Goal: Task Accomplishment & Management: Manage account settings

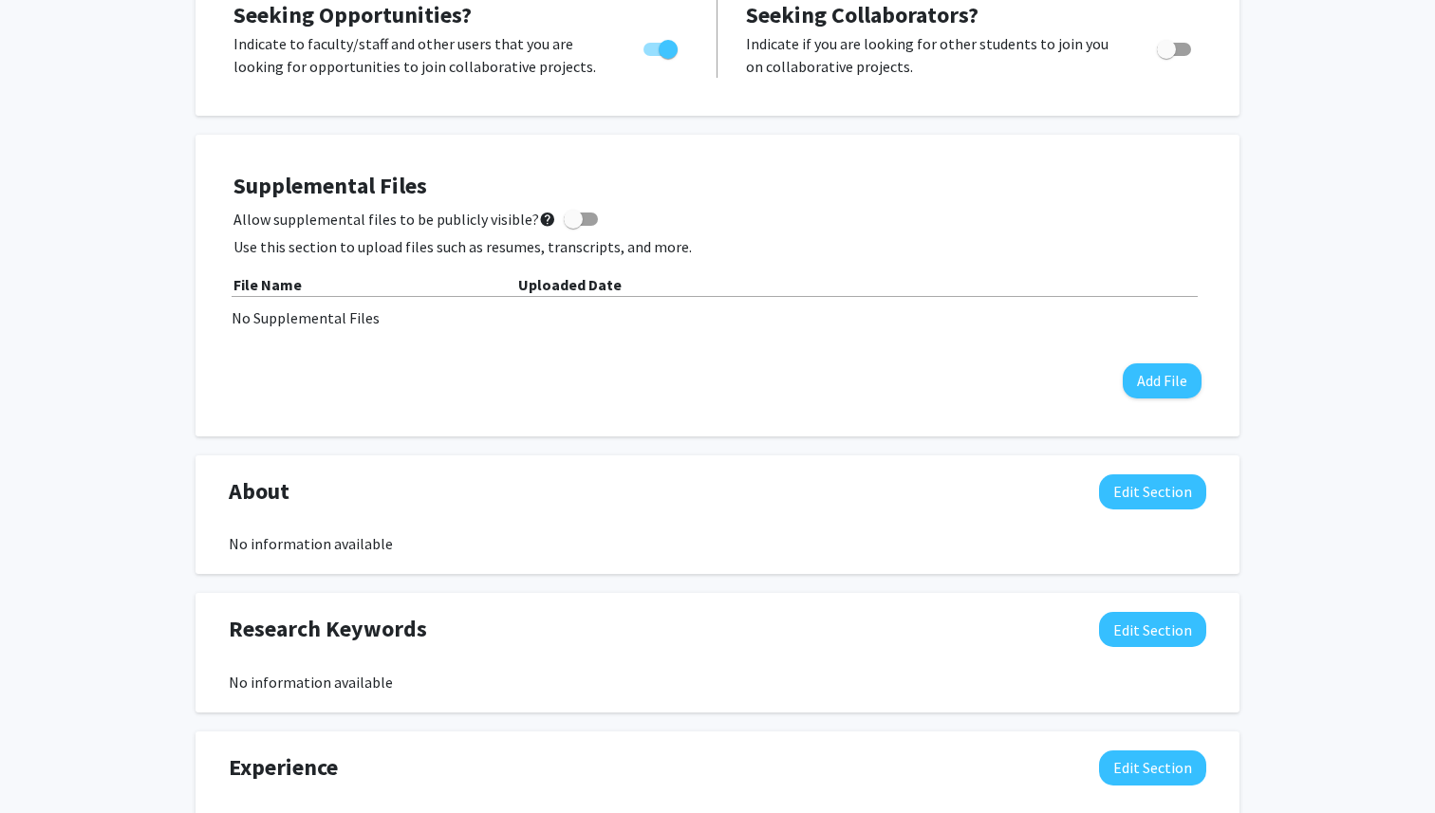
scroll to position [389, 0]
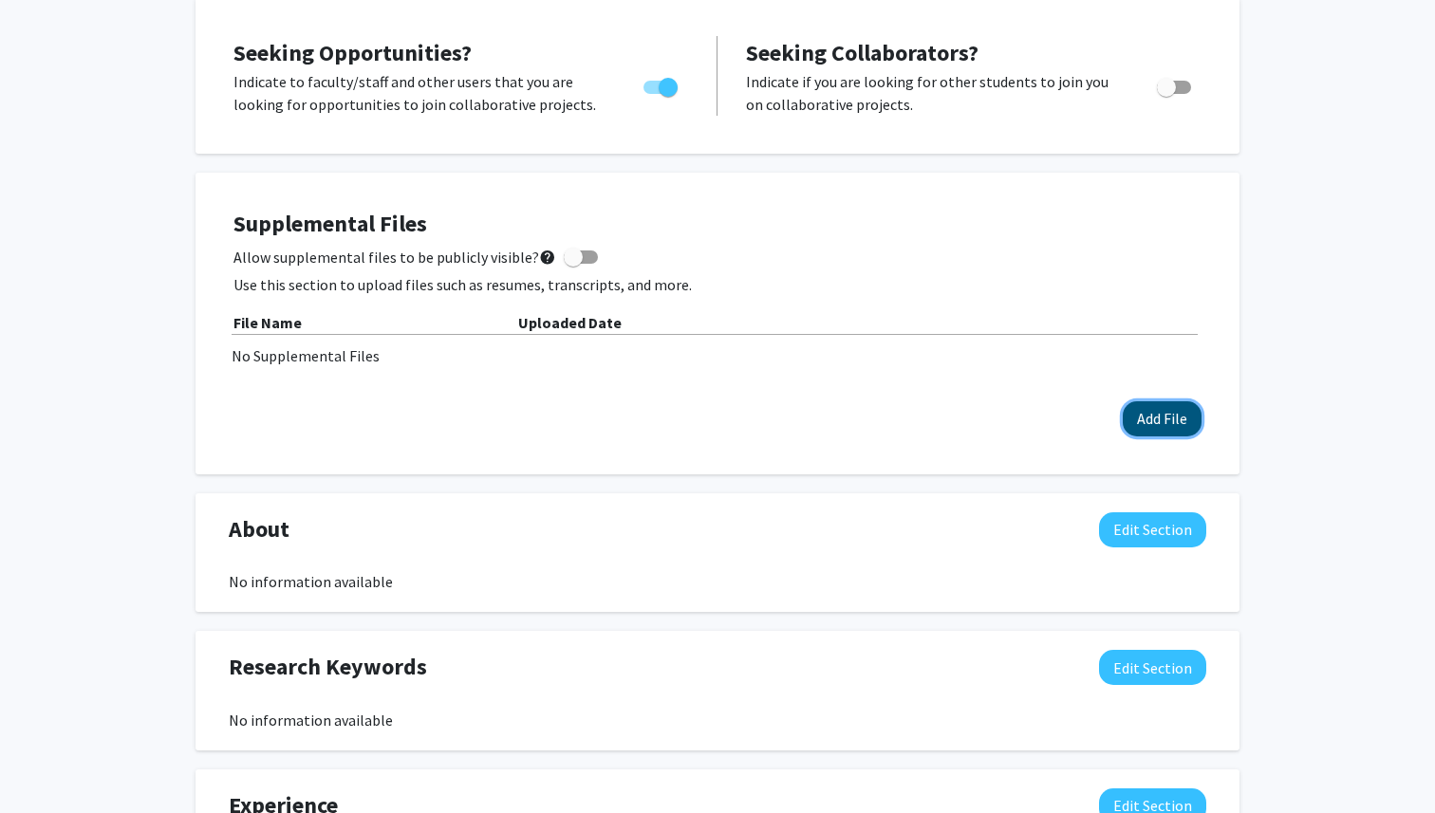
click at [1179, 416] on button "Add File" at bounding box center [1161, 418] width 79 height 35
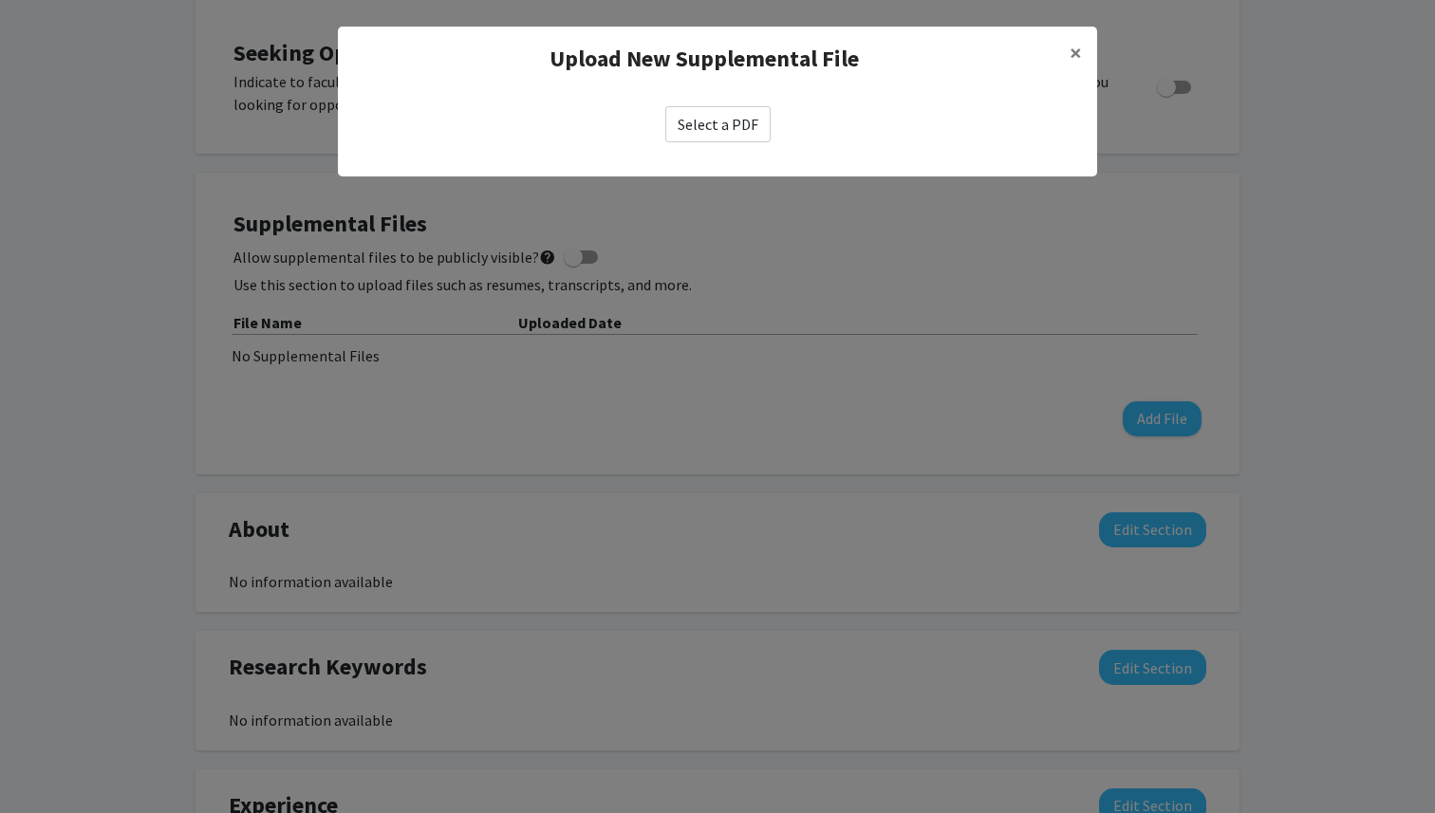
click at [702, 128] on label "Select a PDF" at bounding box center [717, 124] width 105 height 36
click at [0, 0] on input "Select a PDF" at bounding box center [0, 0] width 0 height 0
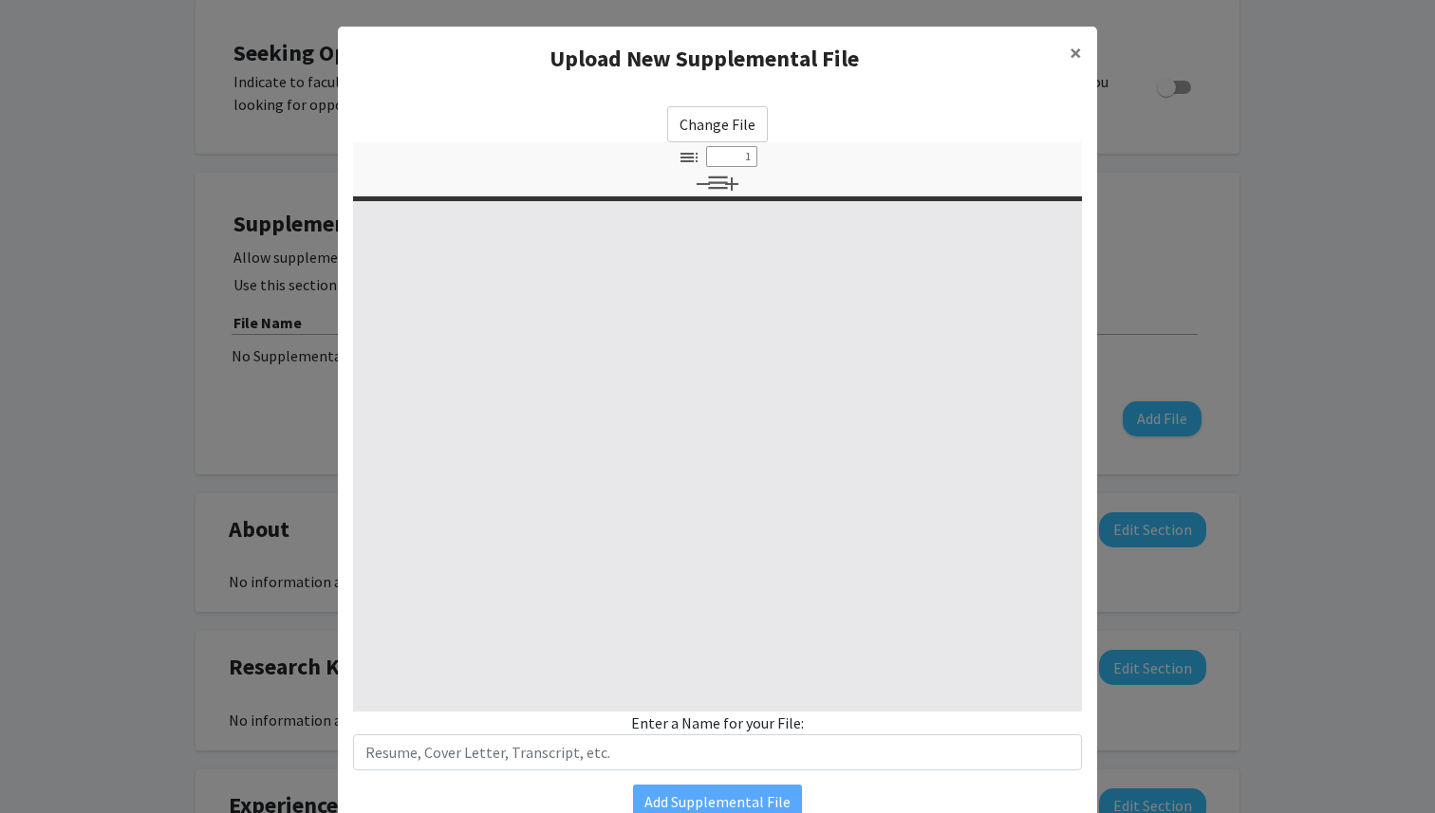
select select "custom"
type input "0"
select select "custom"
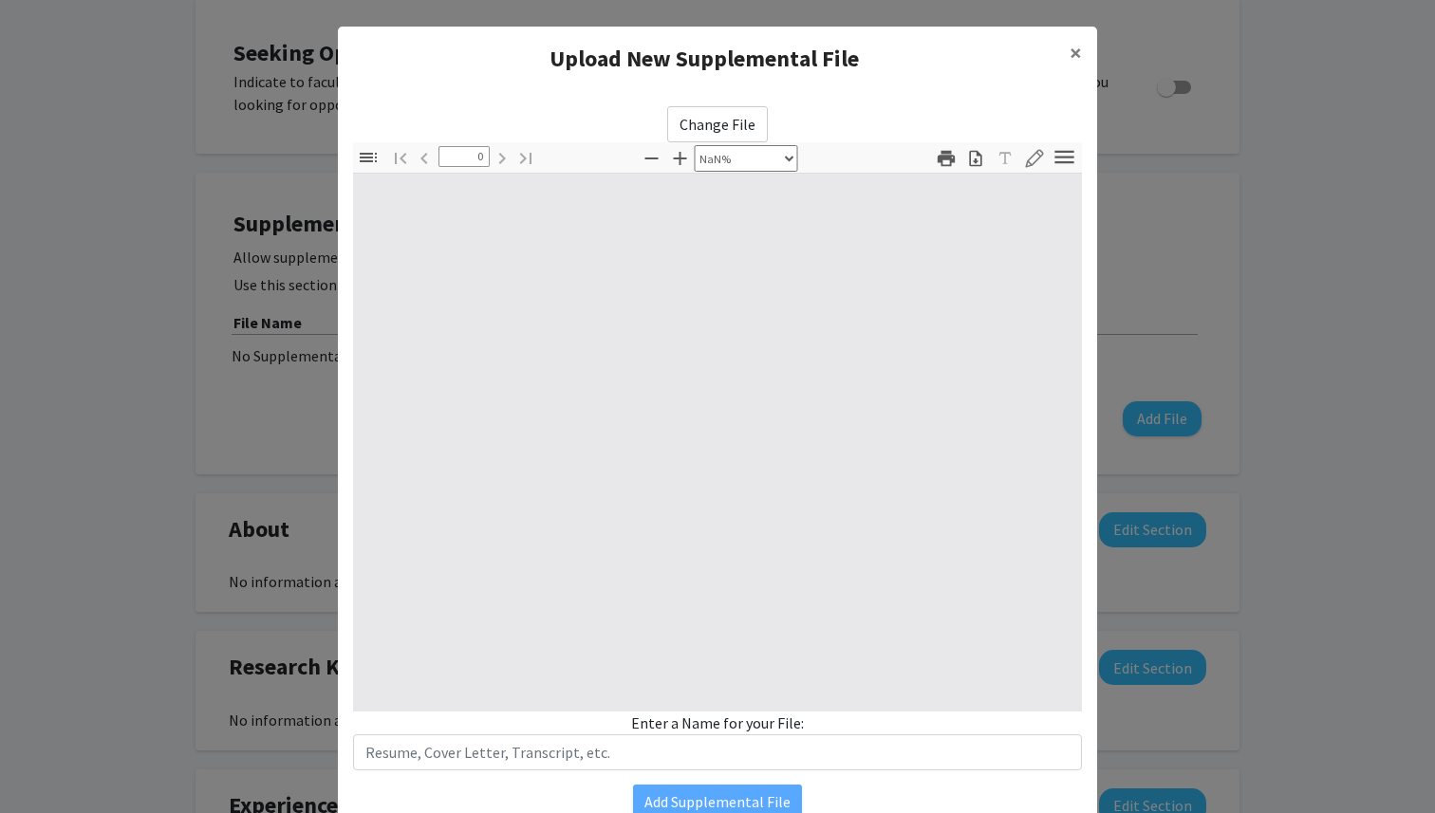
type input "1"
select select "auto"
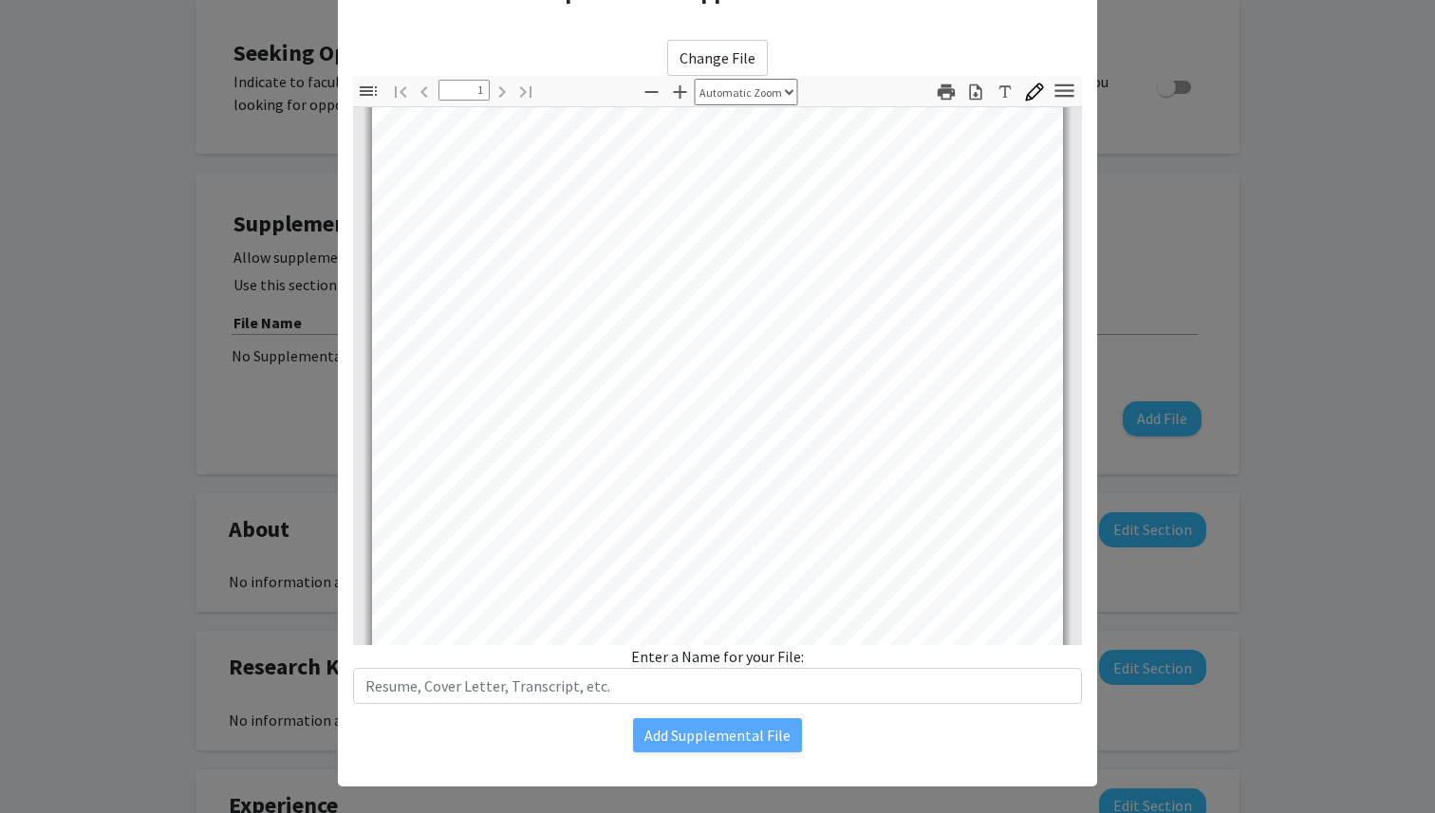
scroll to position [70, 0]
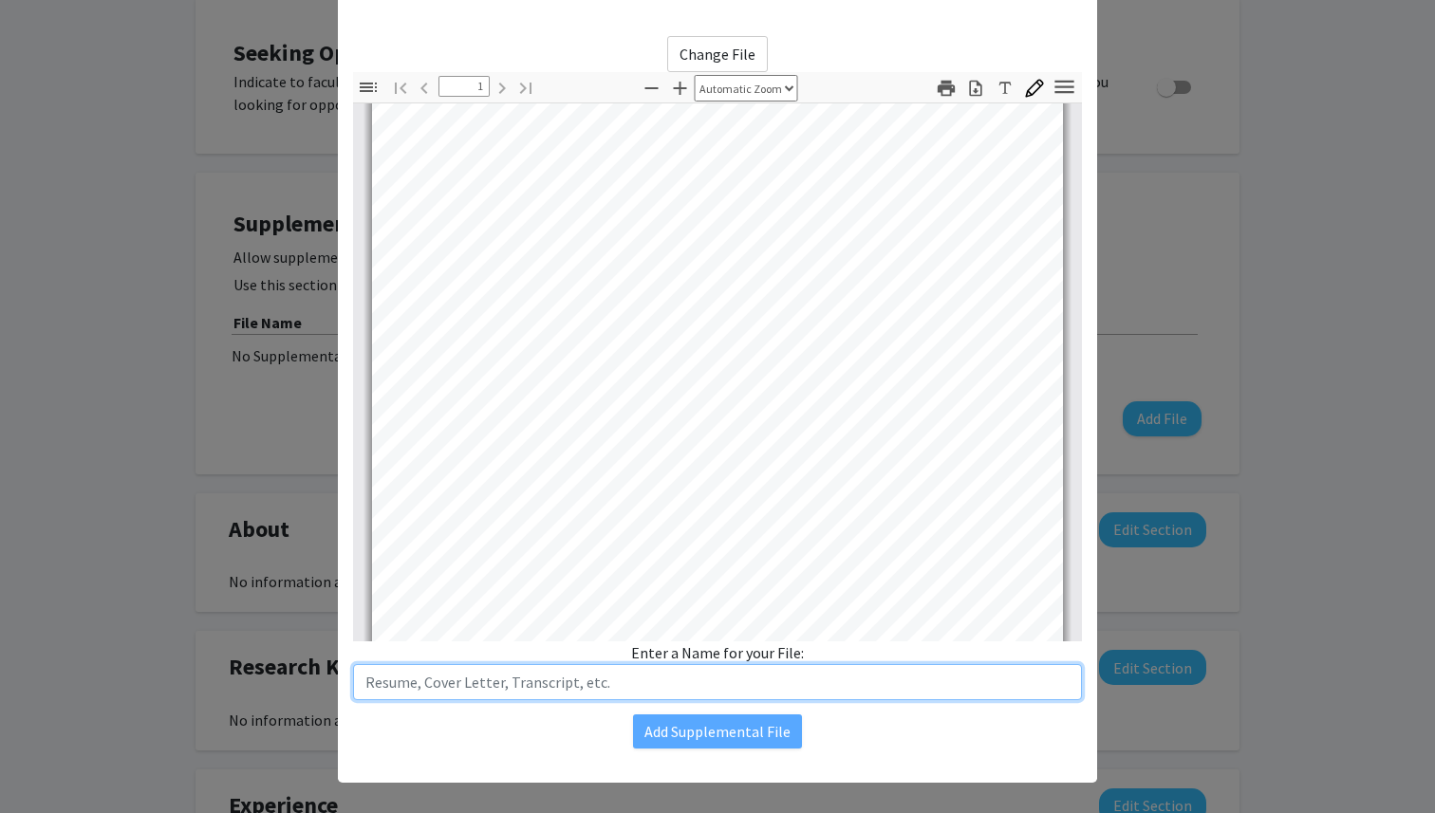
click at [655, 696] on input "text" at bounding box center [717, 682] width 729 height 36
type input "Resume"
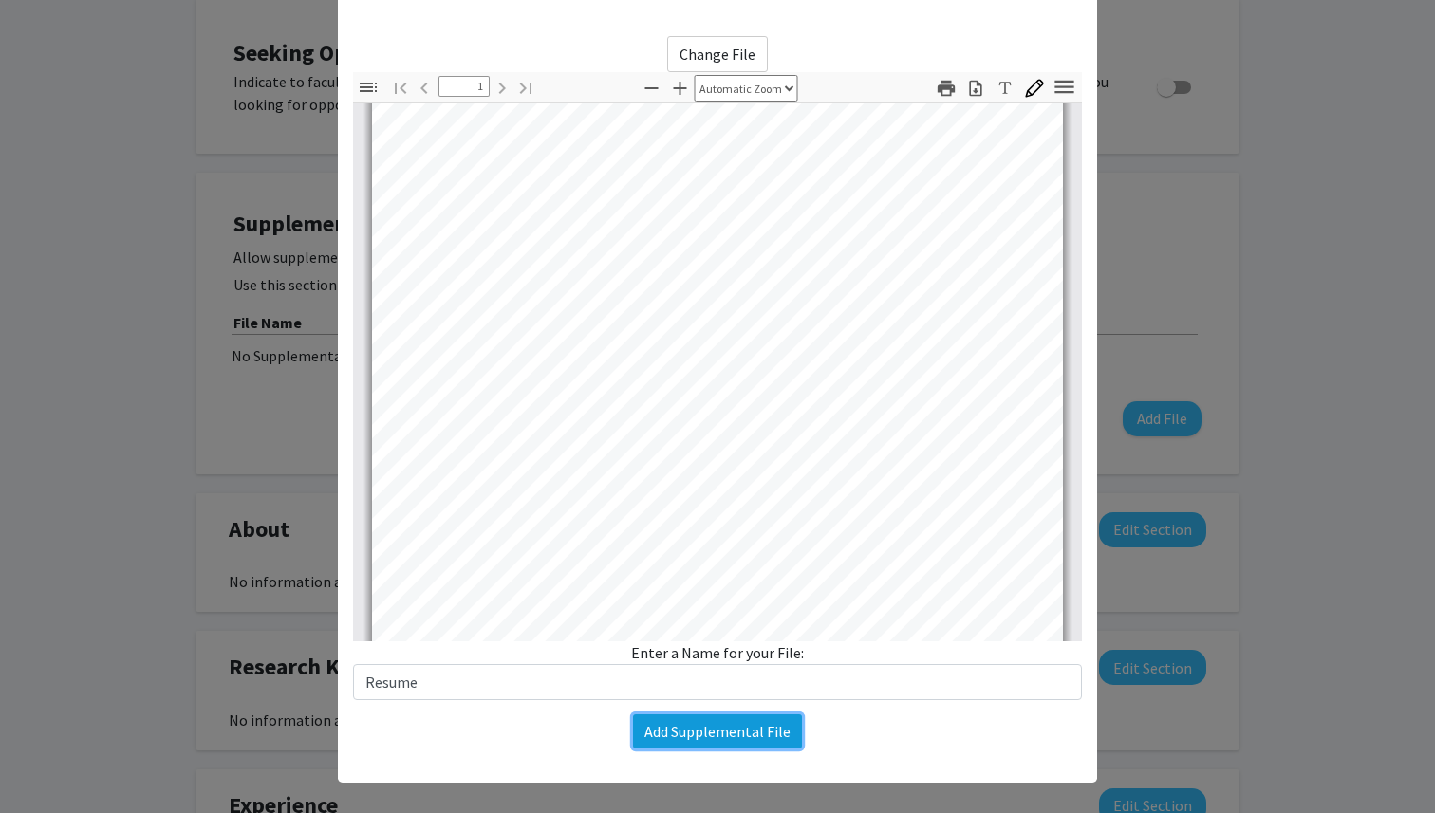
click at [670, 736] on button "Add Supplemental File" at bounding box center [717, 731] width 169 height 34
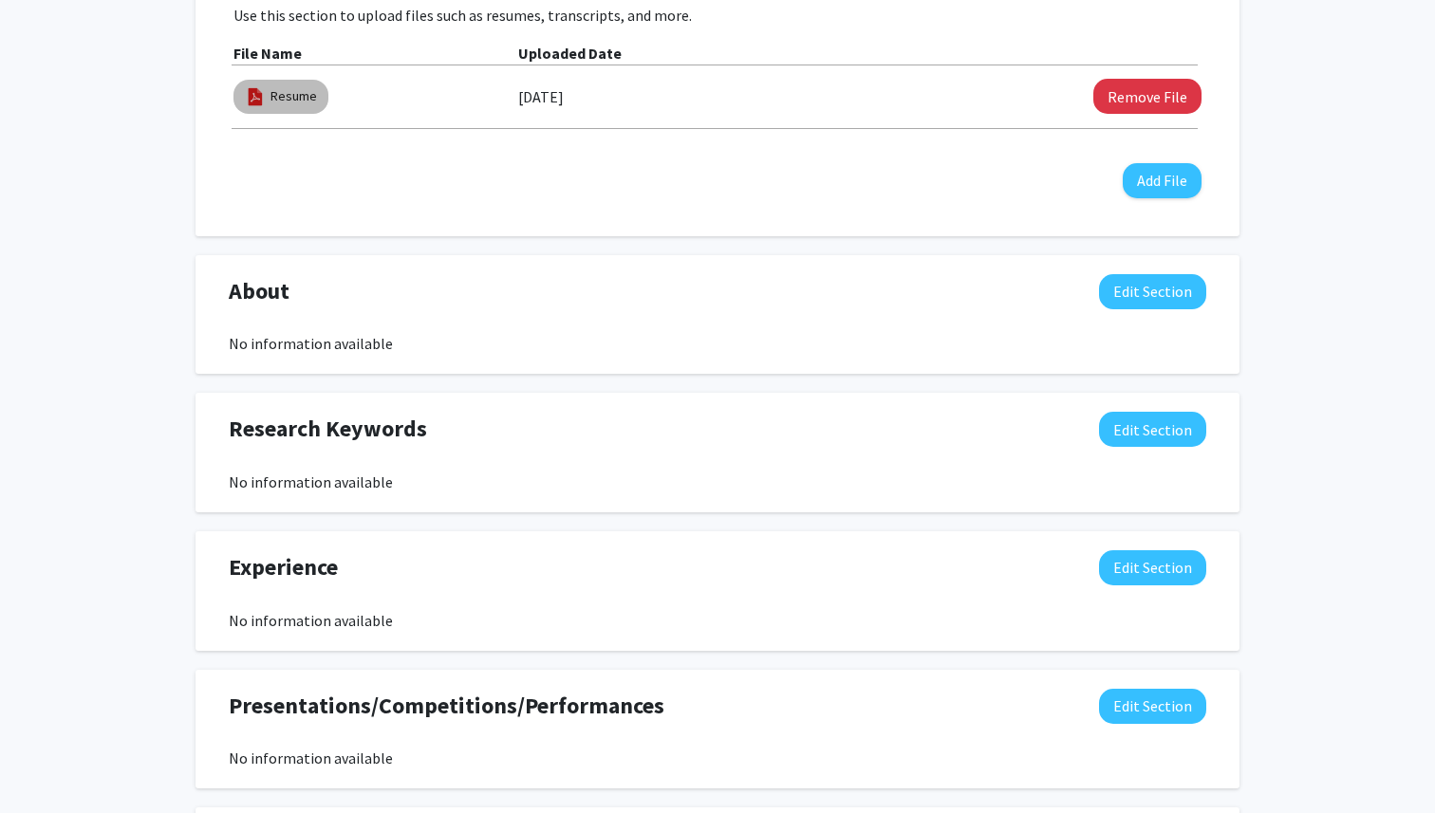
scroll to position [665, 0]
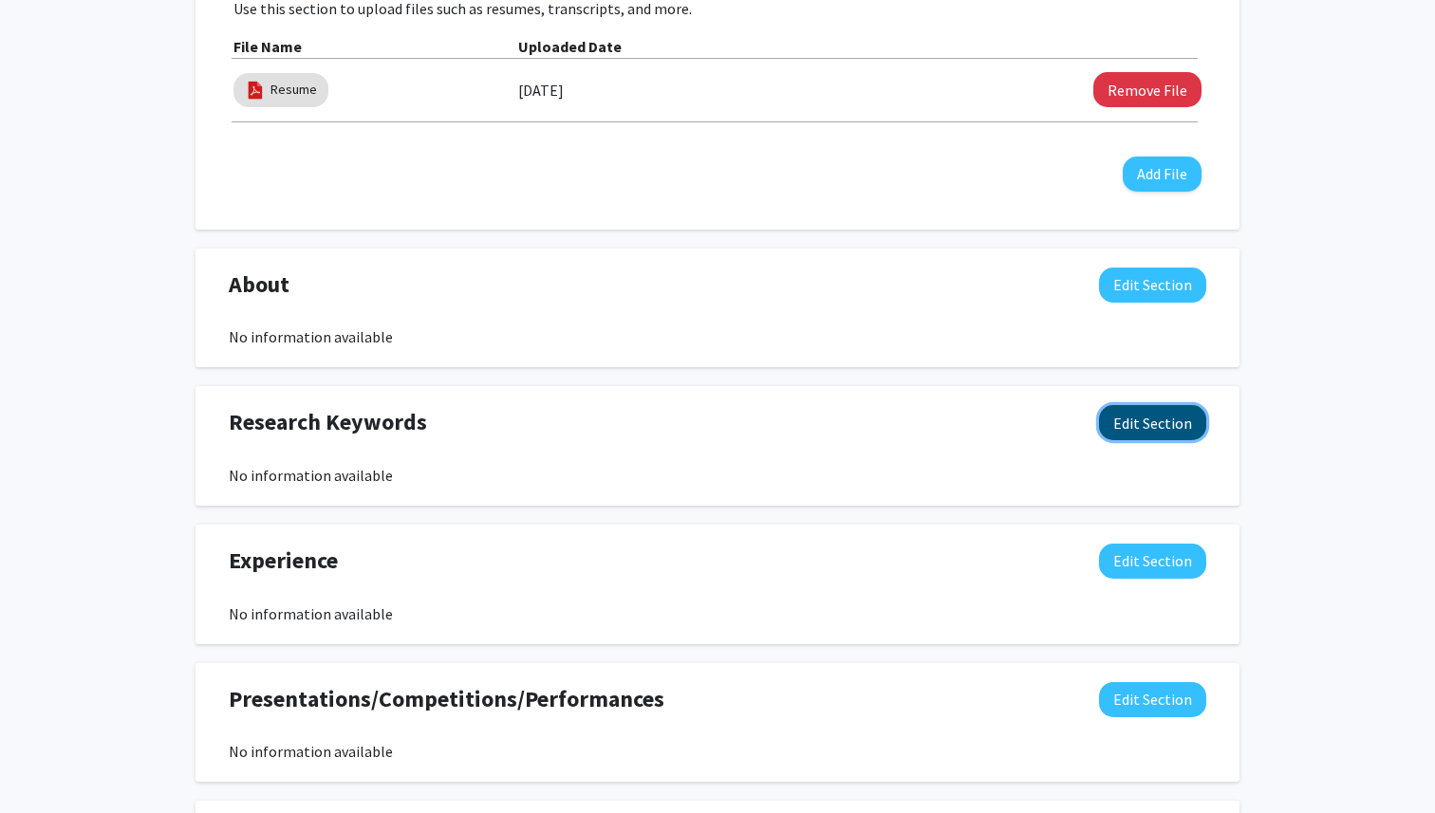
click at [1144, 430] on button "Edit Section" at bounding box center [1152, 422] width 107 height 35
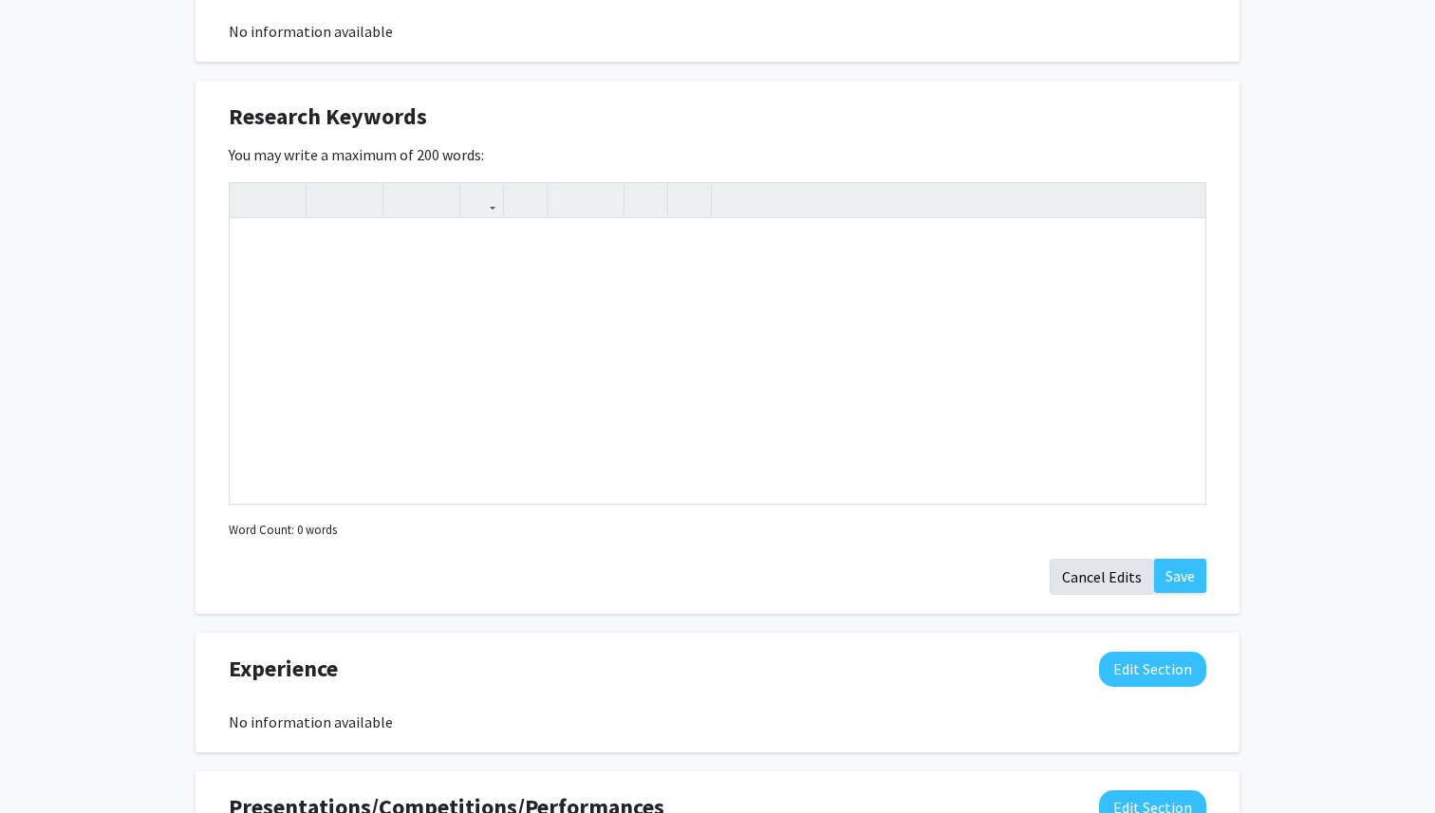
scroll to position [457, 0]
